Goal: Find specific page/section: Find specific page/section

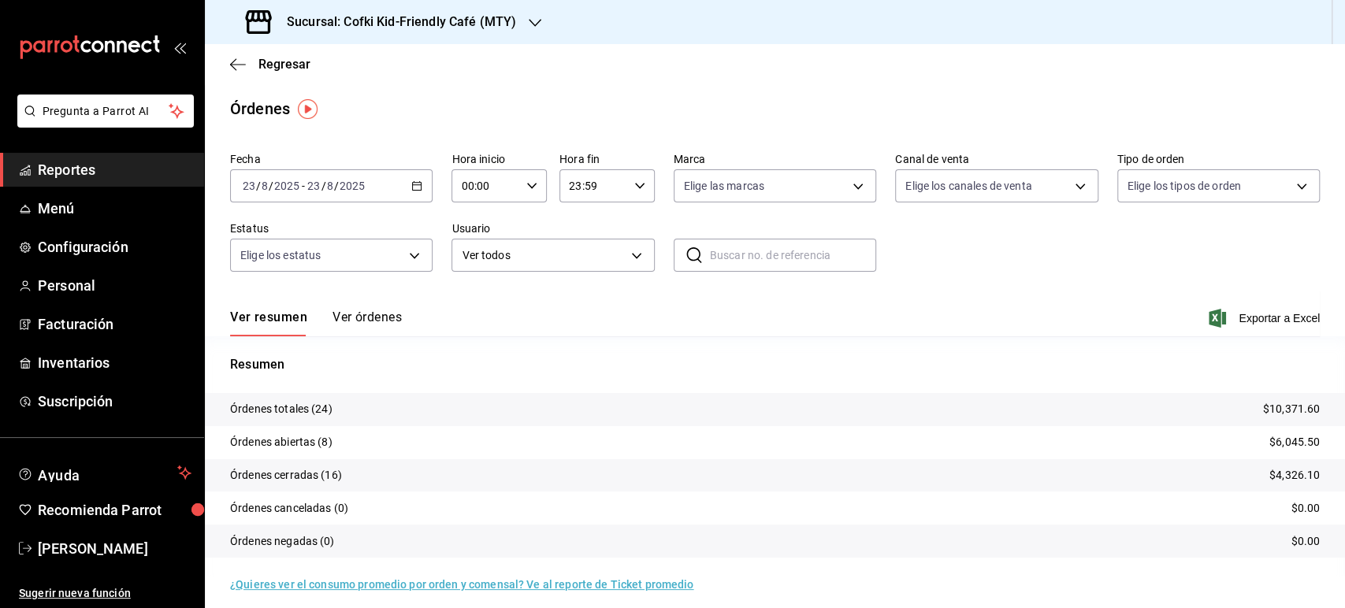
click at [436, 18] on h3 "Sucursal: Cofki Kid-Friendly Café (MTY)" at bounding box center [395, 22] width 242 height 19
click at [349, 106] on div "Cofki Cafe ([GEOGRAPHIC_DATA])" at bounding box center [322, 103] width 211 height 17
click at [360, 310] on button "Ver órdenes" at bounding box center [366, 323] width 69 height 27
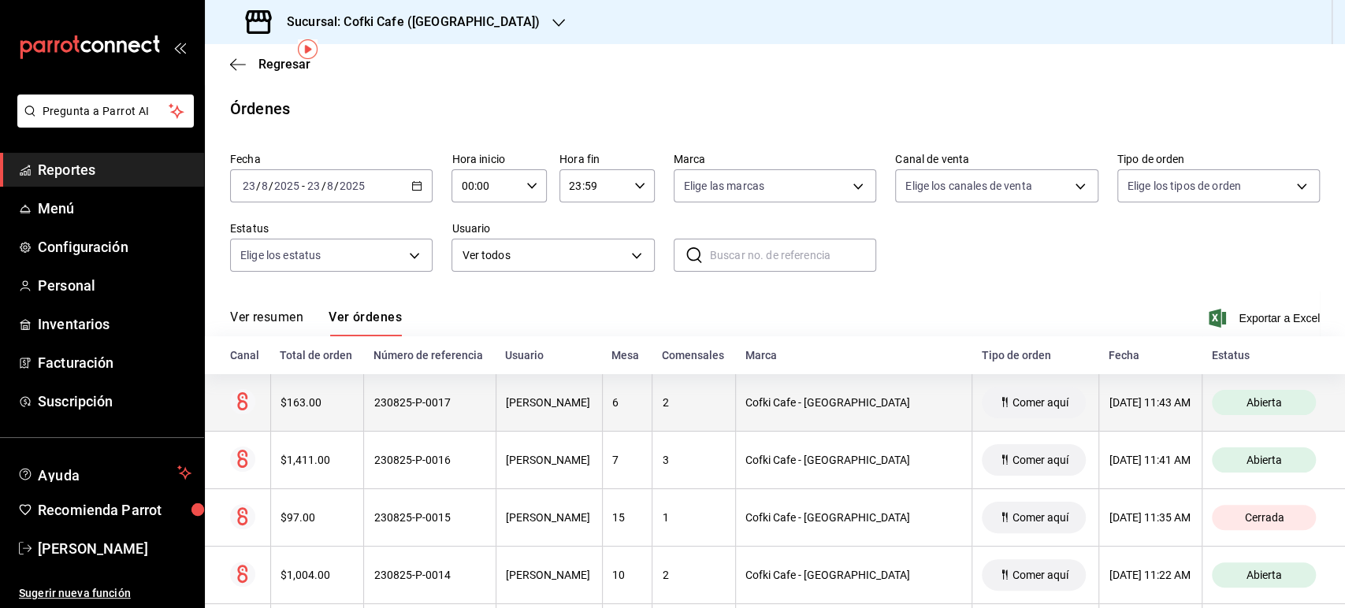
scroll to position [262, 0]
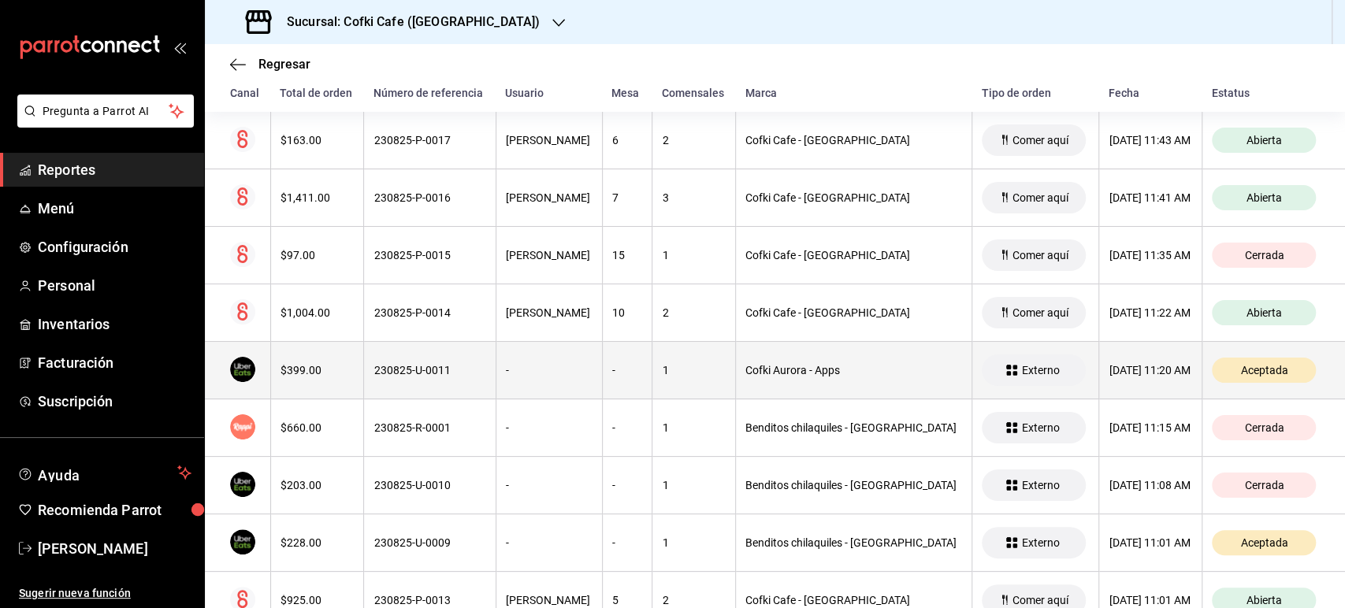
click at [310, 369] on div "$399.00" at bounding box center [317, 370] width 74 height 13
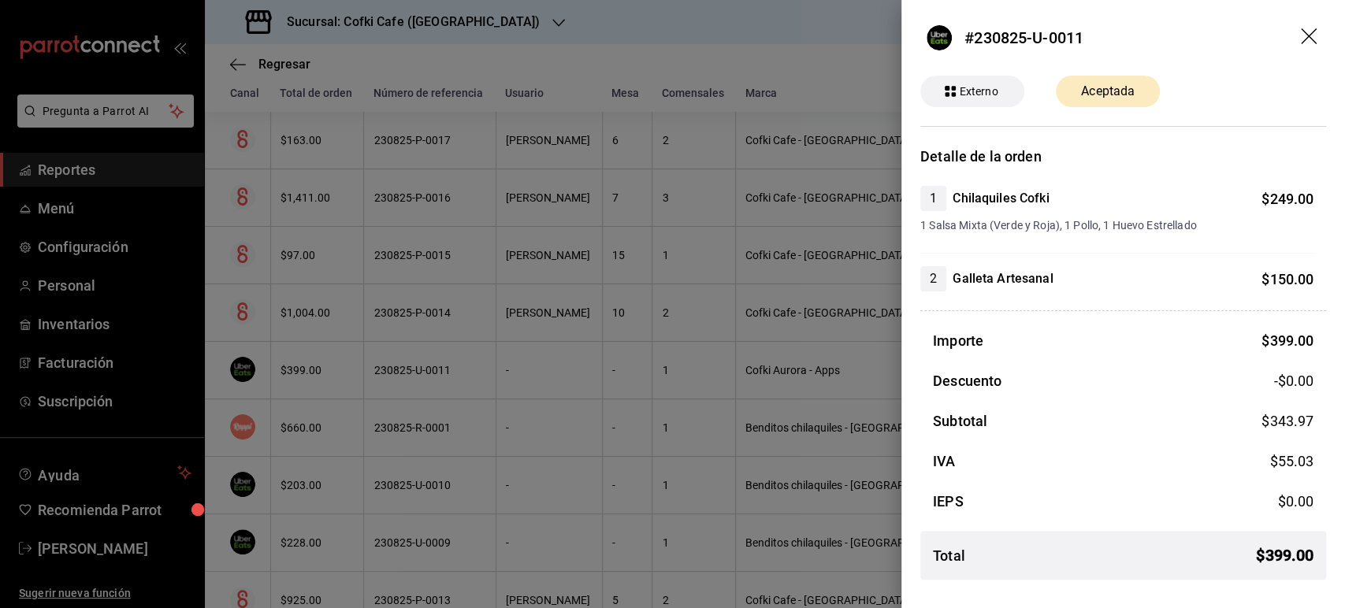
click at [1304, 40] on icon "drag" at bounding box center [1309, 37] width 19 height 19
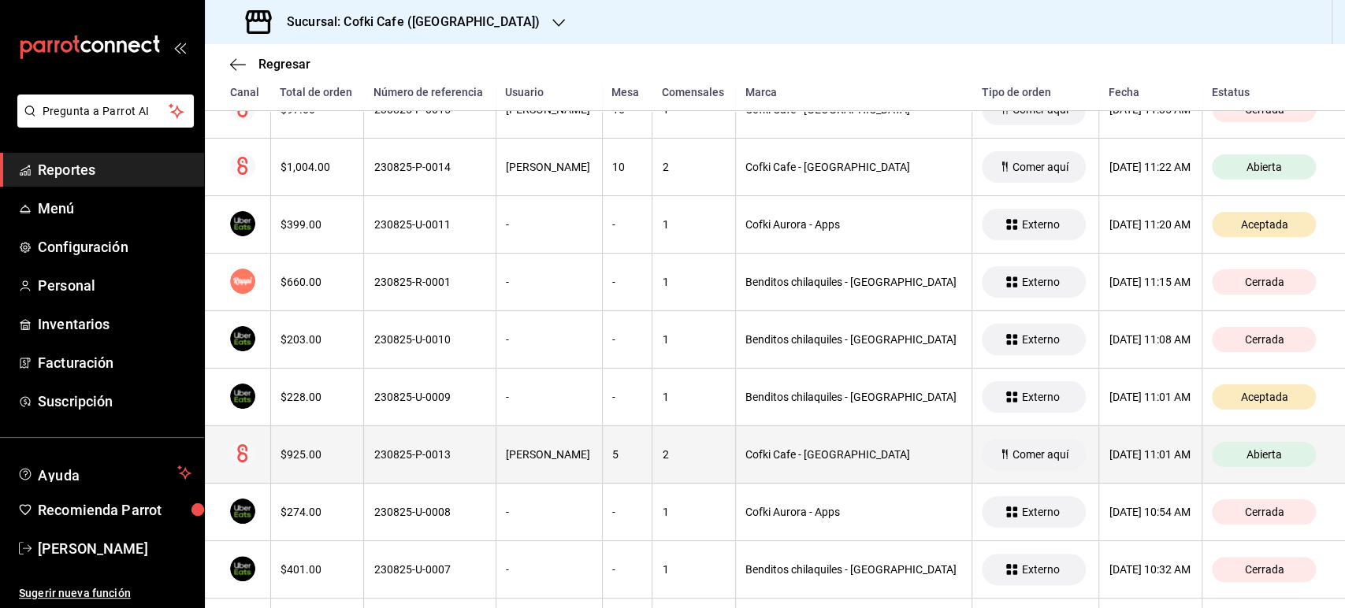
scroll to position [525, 0]
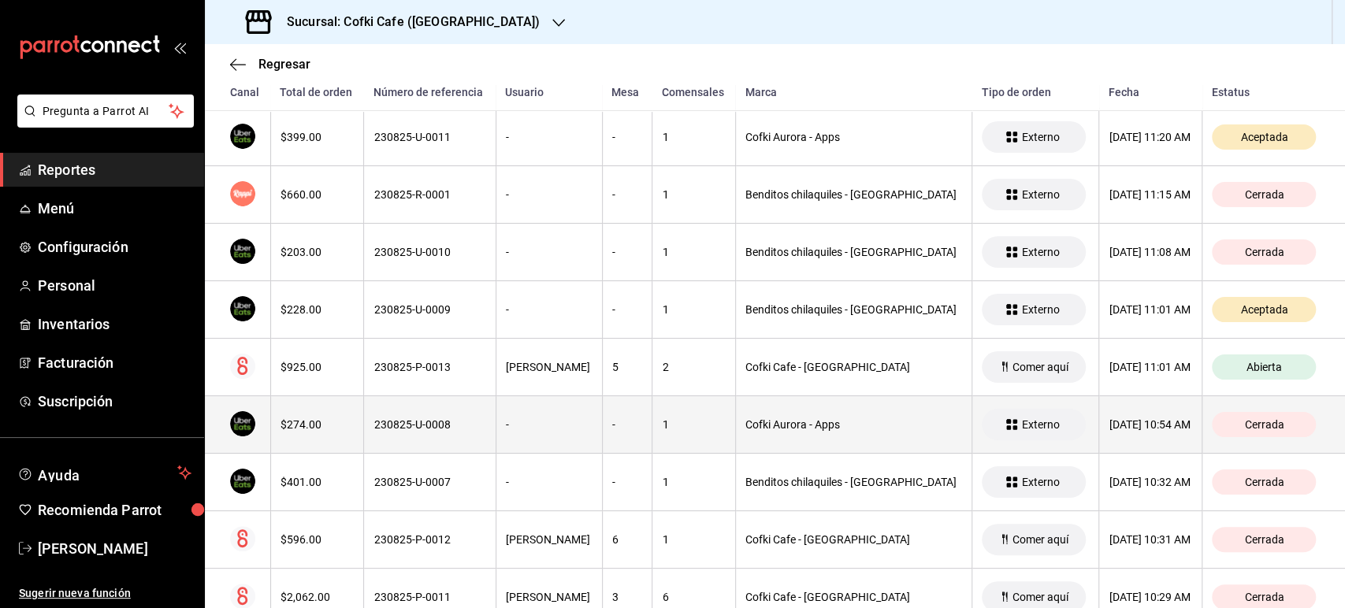
click at [304, 418] on div "$274.00" at bounding box center [317, 424] width 74 height 13
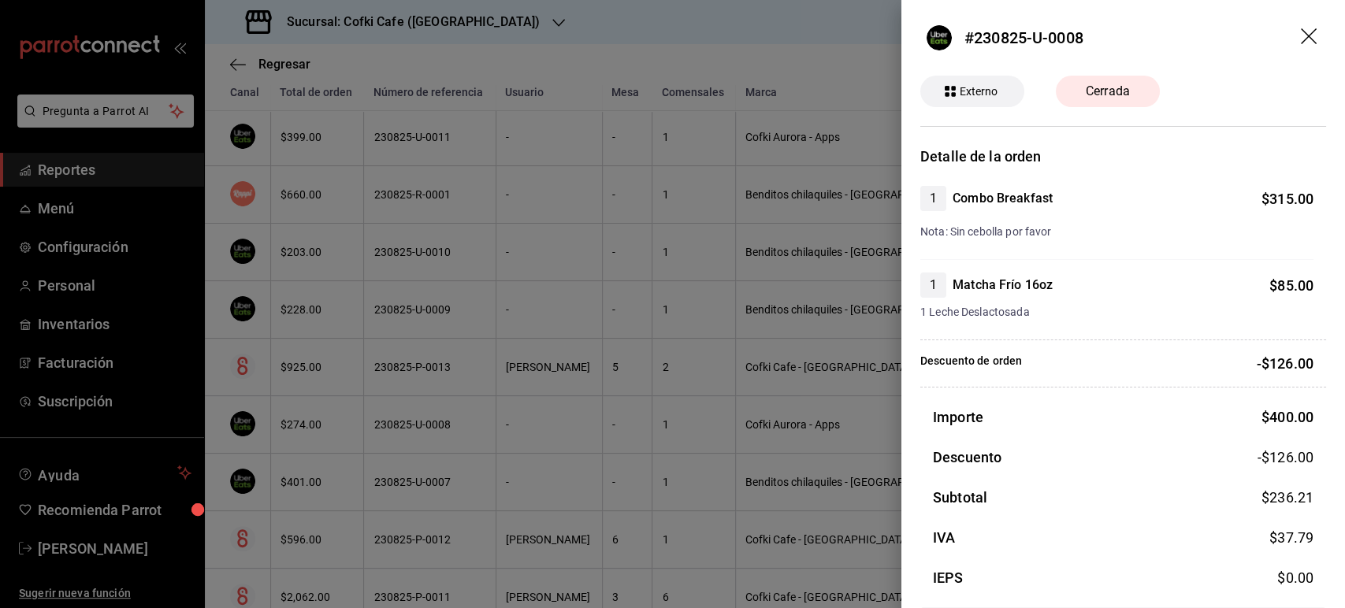
click at [1300, 38] on icon "drag" at bounding box center [1308, 36] width 16 height 16
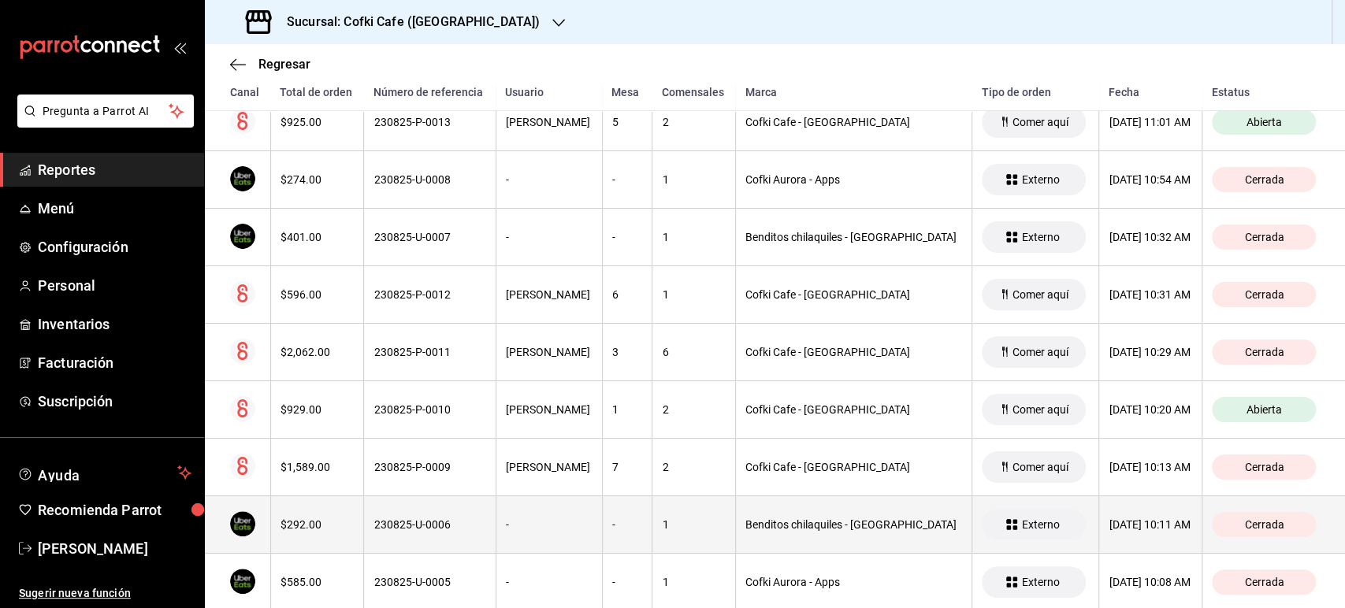
scroll to position [875, 0]
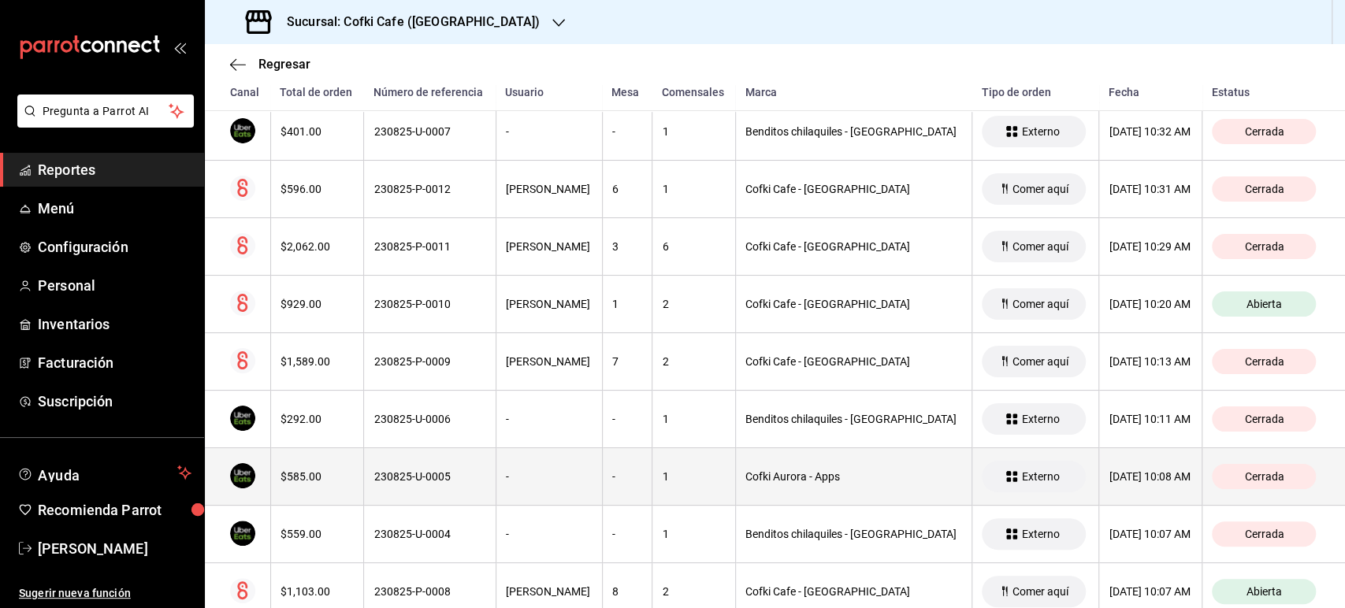
click at [336, 470] on div "$585.00" at bounding box center [317, 476] width 74 height 13
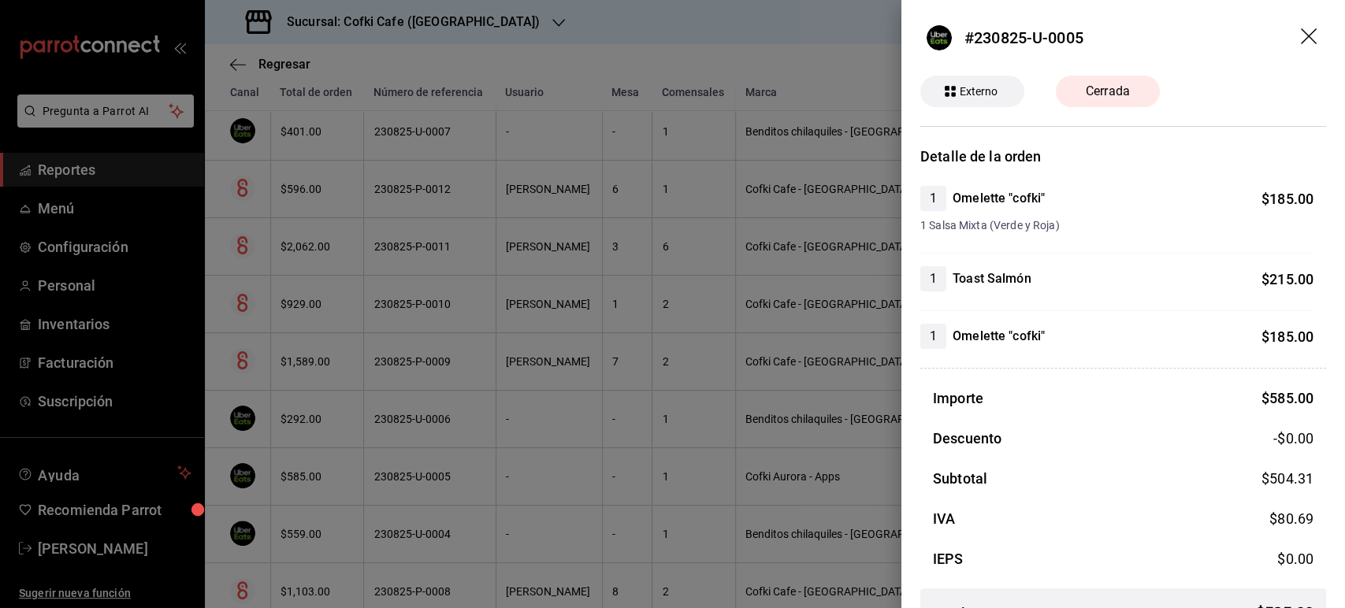
click at [1300, 38] on icon "drag" at bounding box center [1309, 37] width 19 height 19
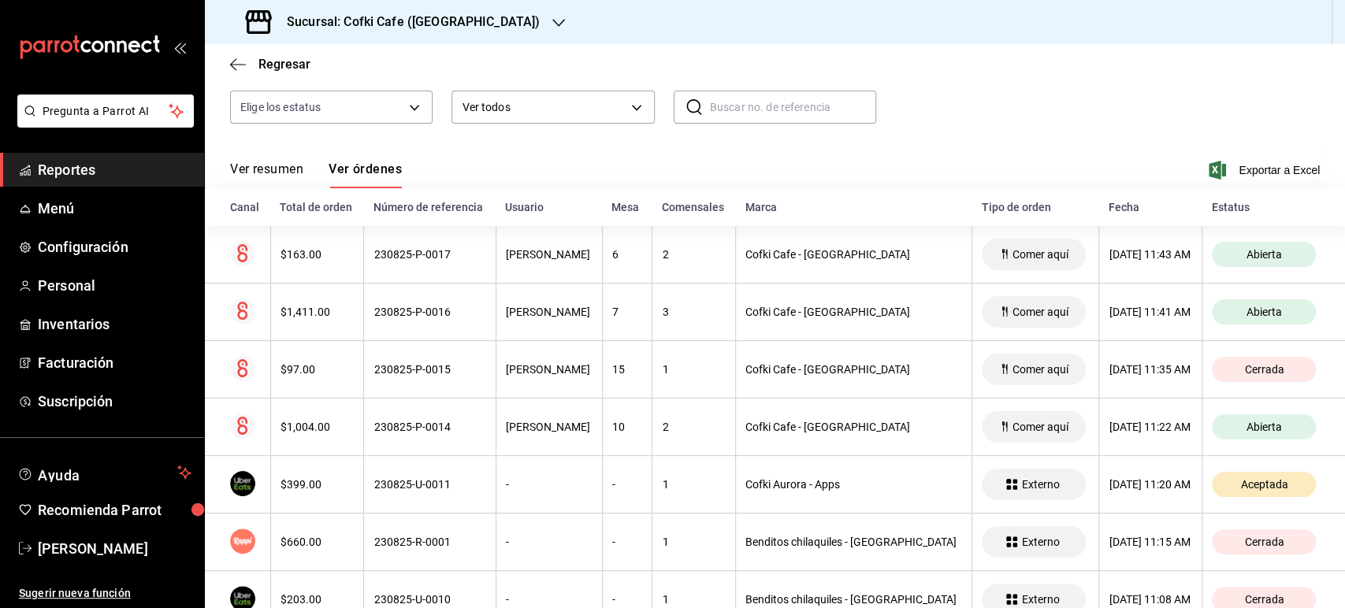
scroll to position [0, 0]
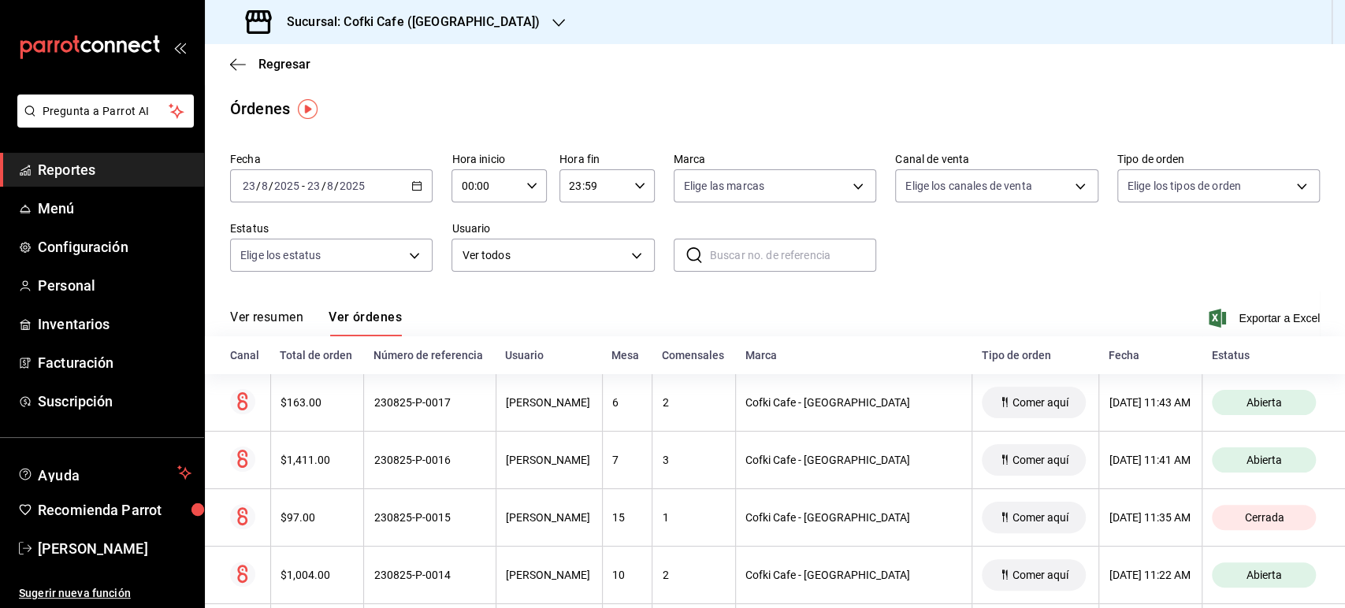
click at [278, 316] on button "Ver resumen" at bounding box center [266, 323] width 73 height 27
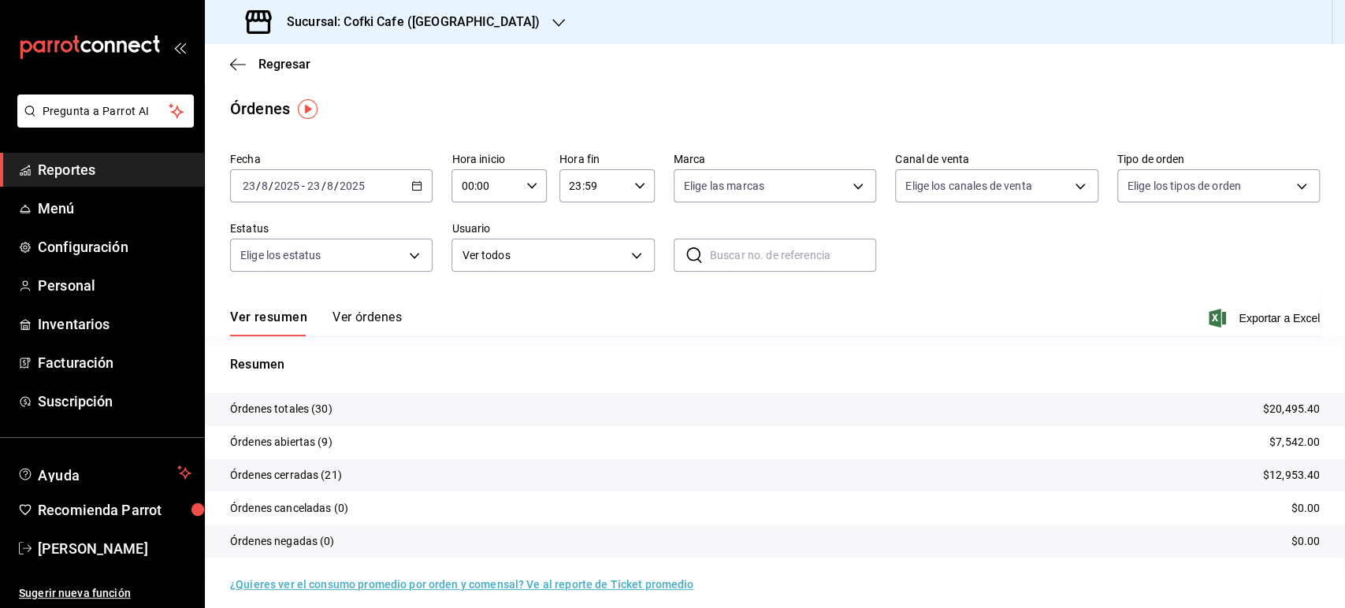
click at [552, 22] on icon "button" at bounding box center [558, 23] width 13 height 13
click at [369, 313] on div at bounding box center [672, 304] width 1345 height 608
click at [374, 318] on button "Ver órdenes" at bounding box center [366, 323] width 69 height 27
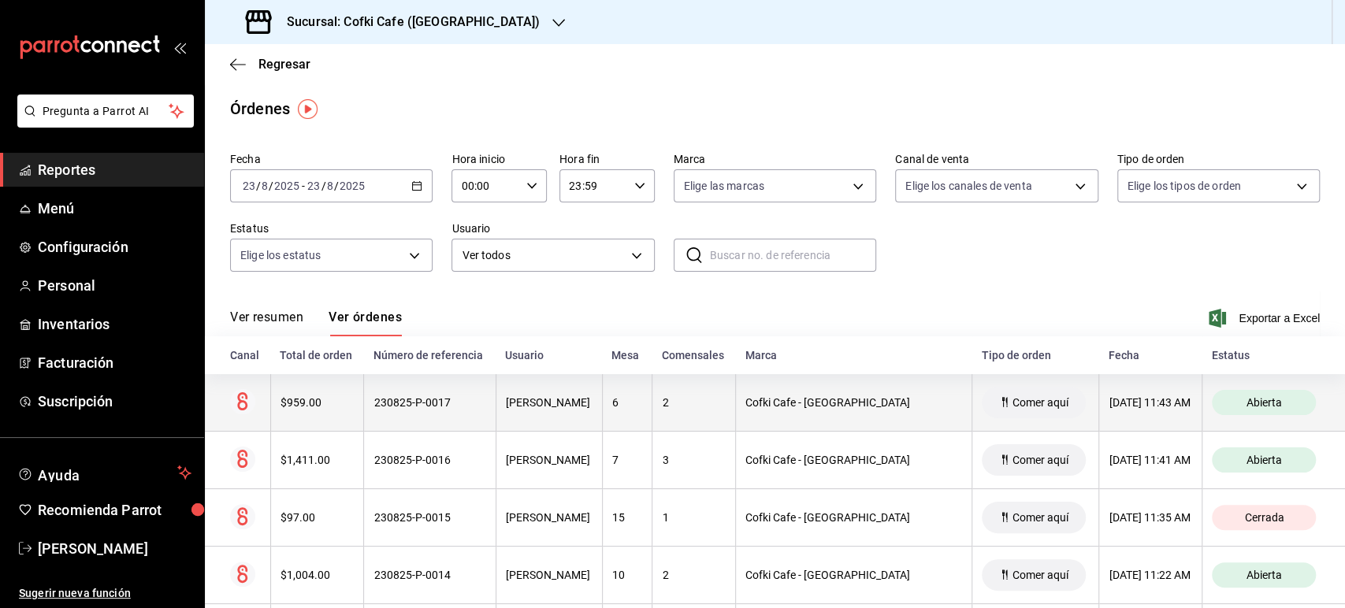
click at [313, 408] on div "$959.00" at bounding box center [317, 402] width 74 height 13
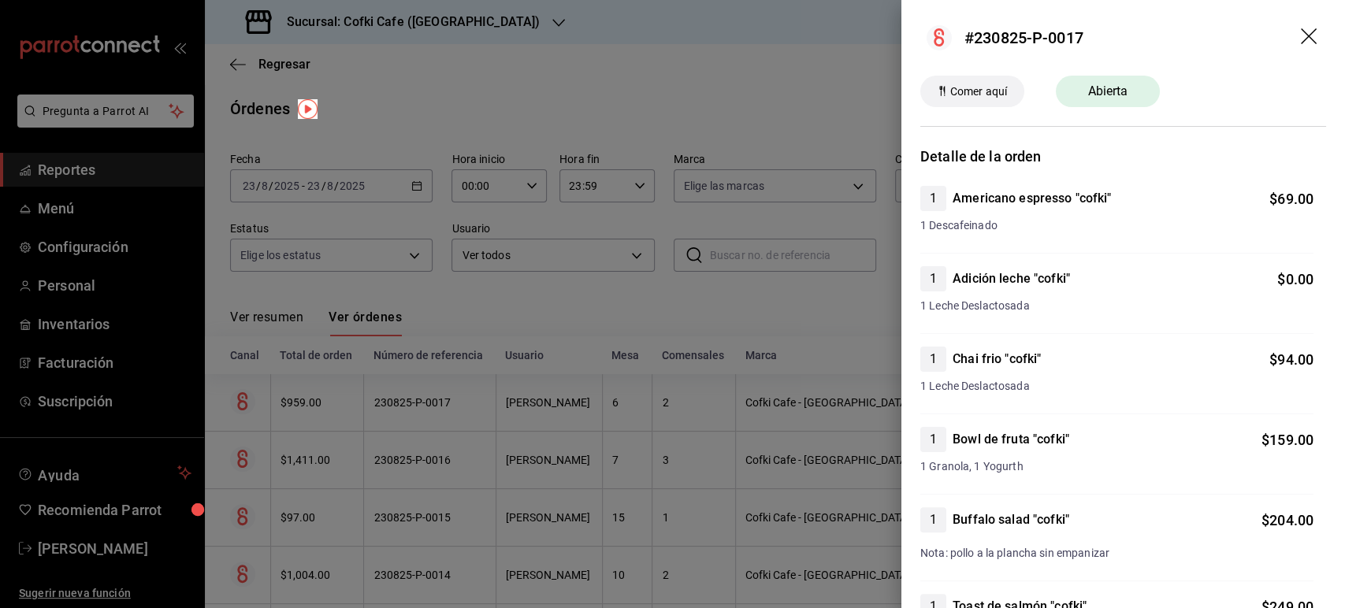
click at [1300, 39] on icon "drag" at bounding box center [1309, 37] width 19 height 19
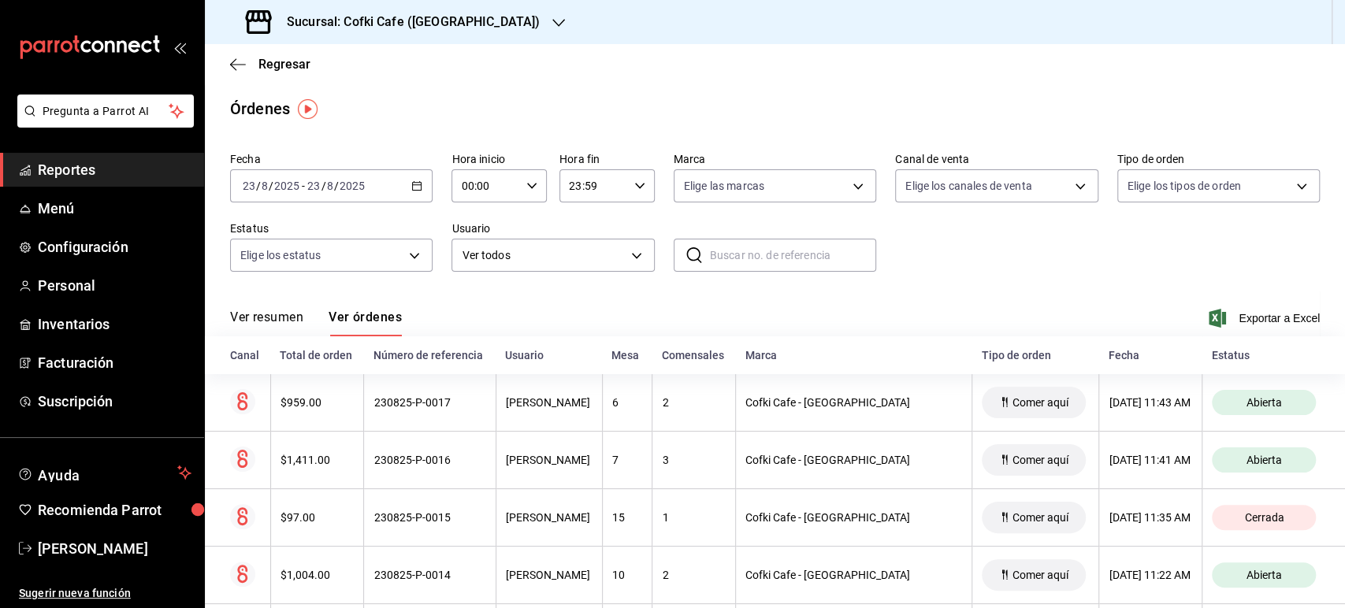
click at [290, 308] on div "Ver resumen Ver órdenes Exportar a Excel" at bounding box center [774, 314] width 1089 height 46
click at [234, 316] on button "Ver resumen" at bounding box center [266, 323] width 73 height 27
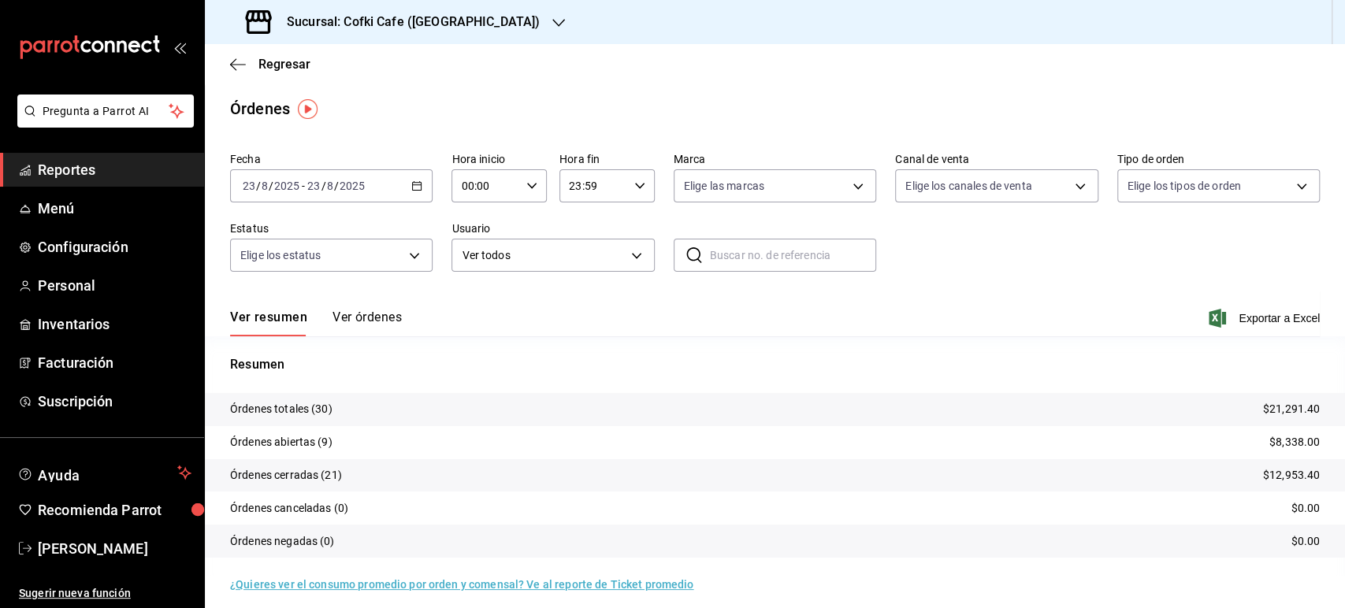
click at [399, 20] on h3 "Sucursal: Cofki Cafe ([GEOGRAPHIC_DATA])" at bounding box center [406, 22] width 265 height 19
click at [353, 64] on span "Cofki Kid-Friendly Café (MTY)" at bounding box center [290, 68] width 146 height 17
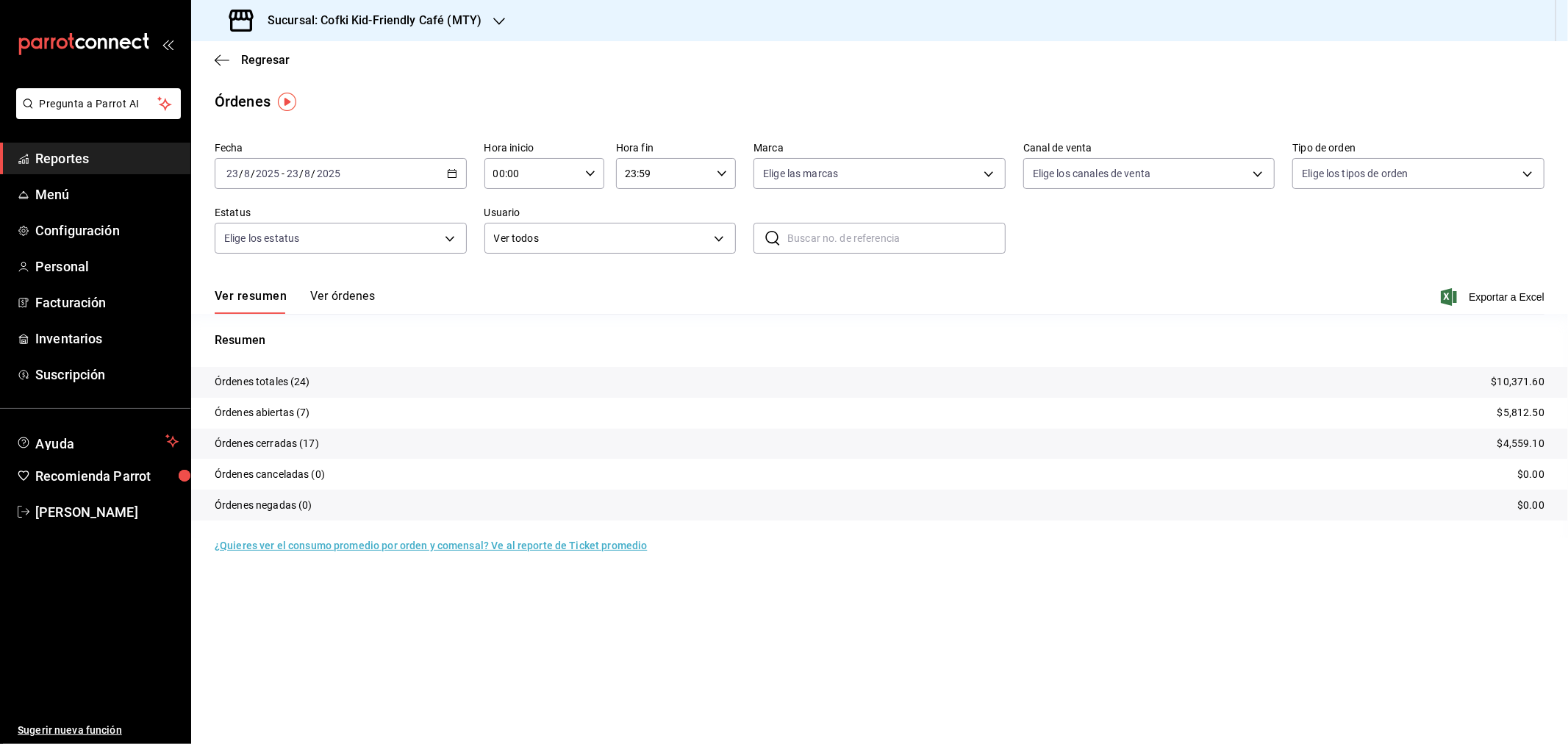
click at [361, 291] on button "Ver órdenes" at bounding box center [342, 302] width 64 height 25
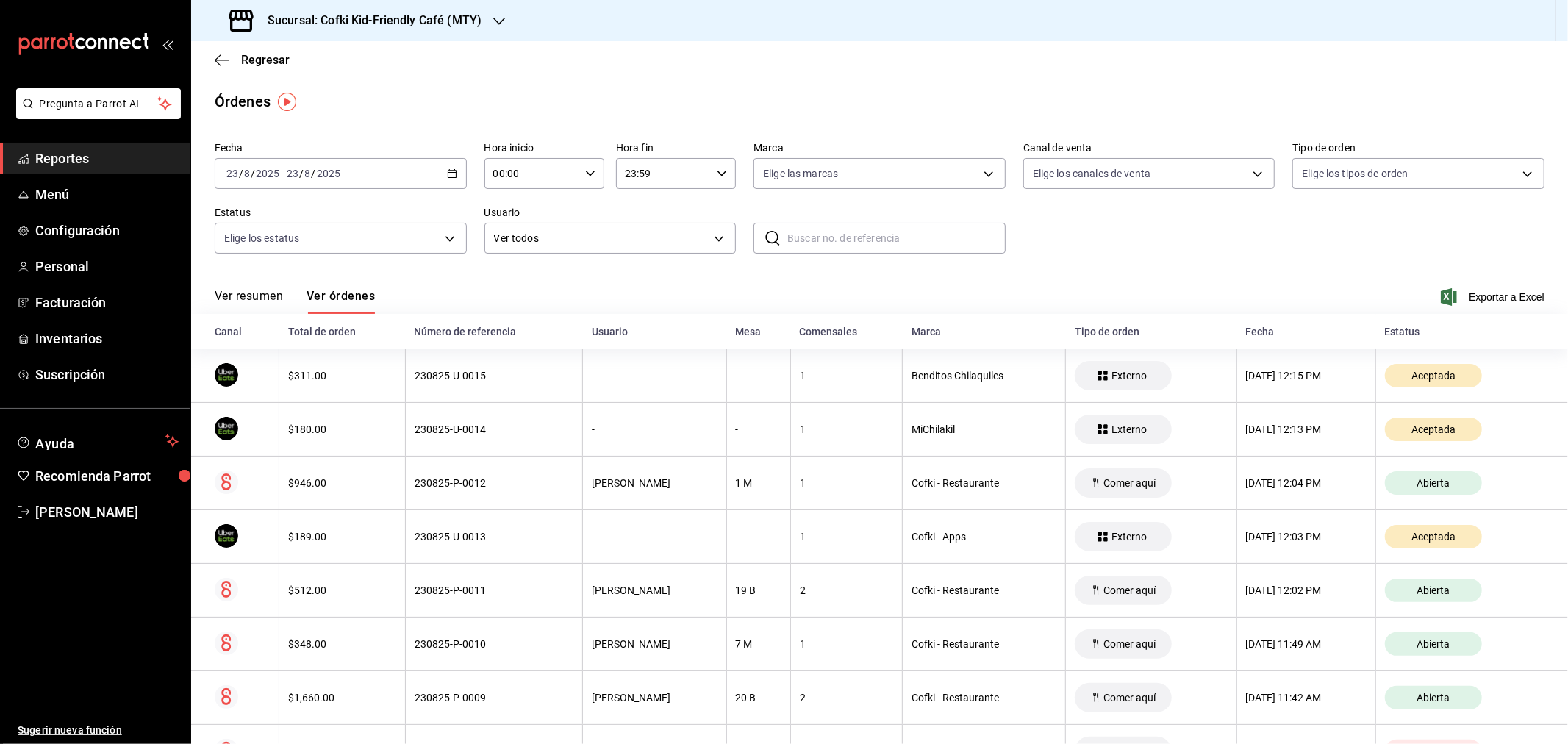
click at [252, 300] on button "Ver resumen" at bounding box center [248, 302] width 68 height 25
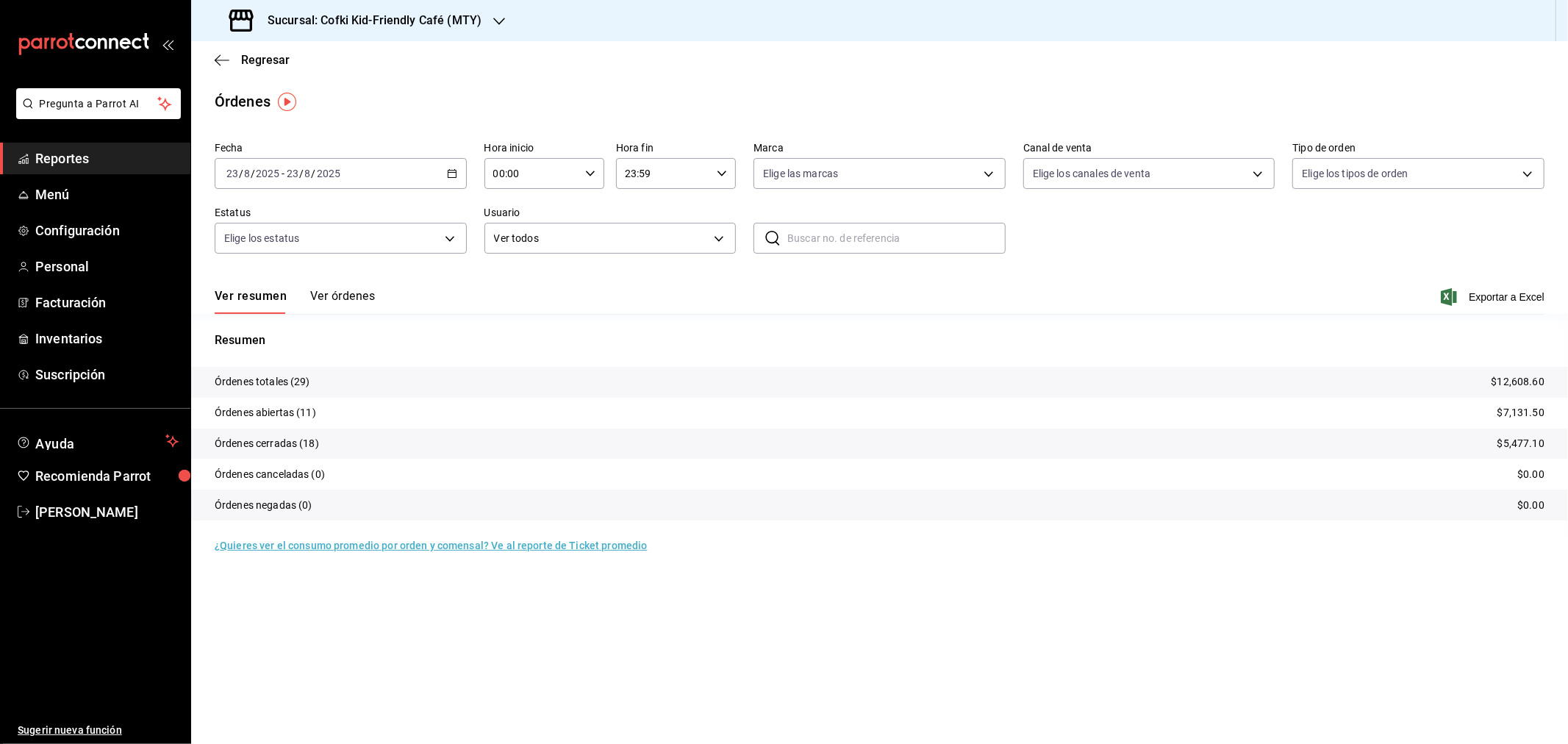
click at [445, 18] on h3 "Sucursal: Cofki Kid-Friendly Café (MTY)" at bounding box center [369, 21] width 226 height 18
click at [351, 93] on div "Cofki Cafe ([GEOGRAPHIC_DATA])" at bounding box center [301, 96] width 197 height 16
click at [411, 15] on h3 "Sucursal: Cofki Cafe ([GEOGRAPHIC_DATA])" at bounding box center [379, 21] width 247 height 18
click at [341, 70] on div "Cofki Kid-Friendly Café (MTY)" at bounding box center [301, 63] width 197 height 16
click at [340, 302] on button "Ver órdenes" at bounding box center [342, 302] width 64 height 25
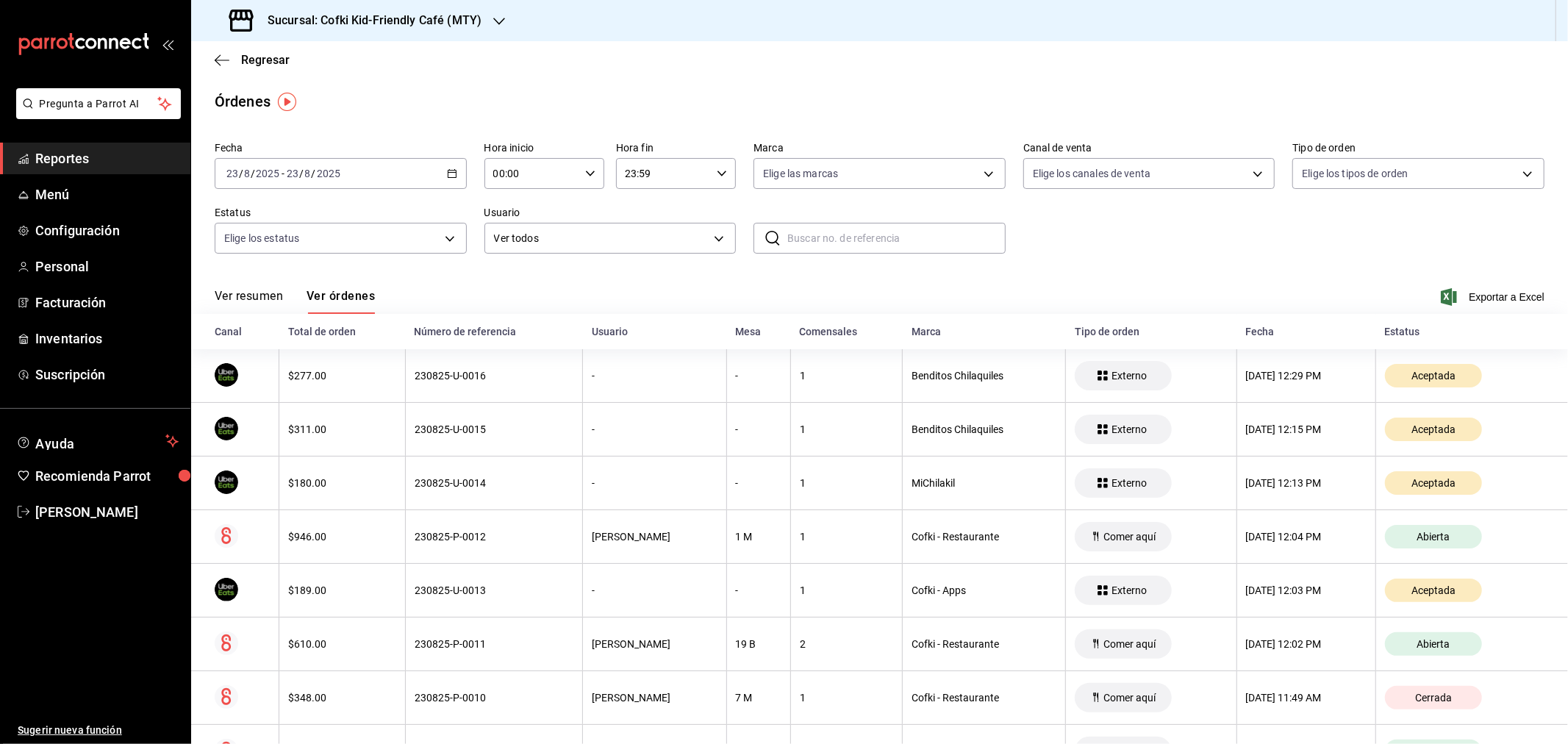
click at [273, 302] on button "Ver resumen" at bounding box center [248, 302] width 68 height 25
